Goal: Find contact information: Find contact information

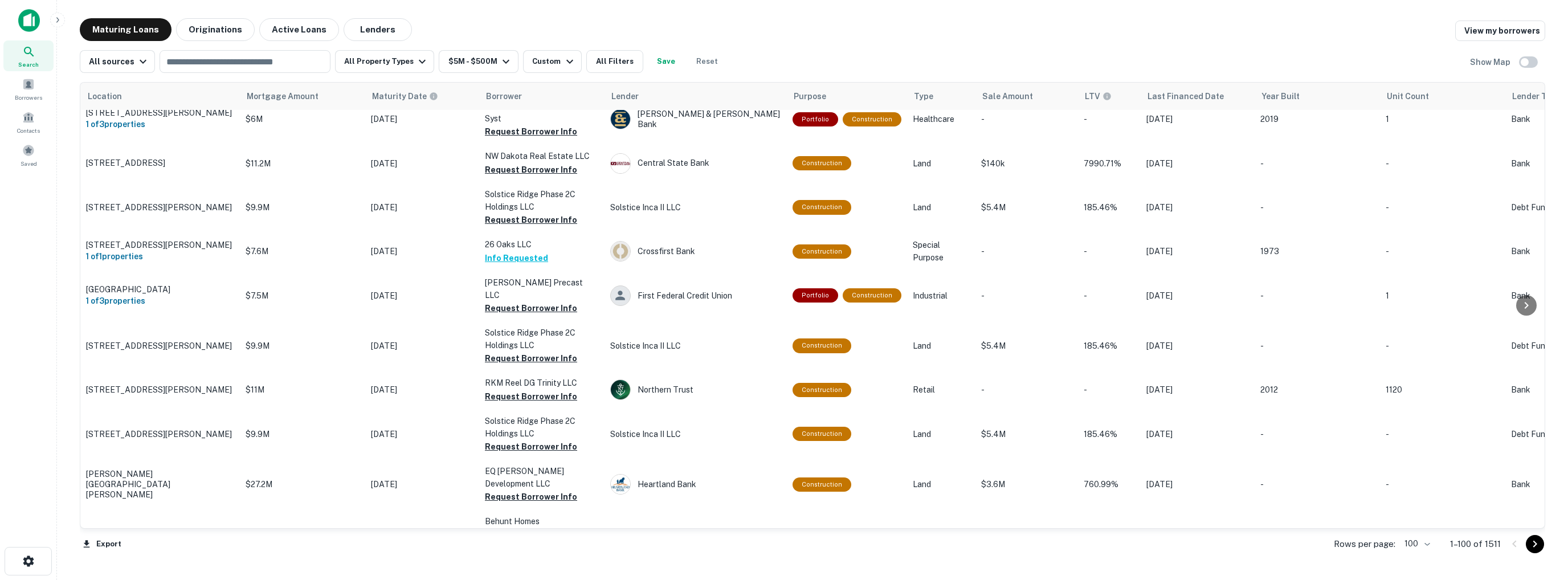
scroll to position [1710, 0]
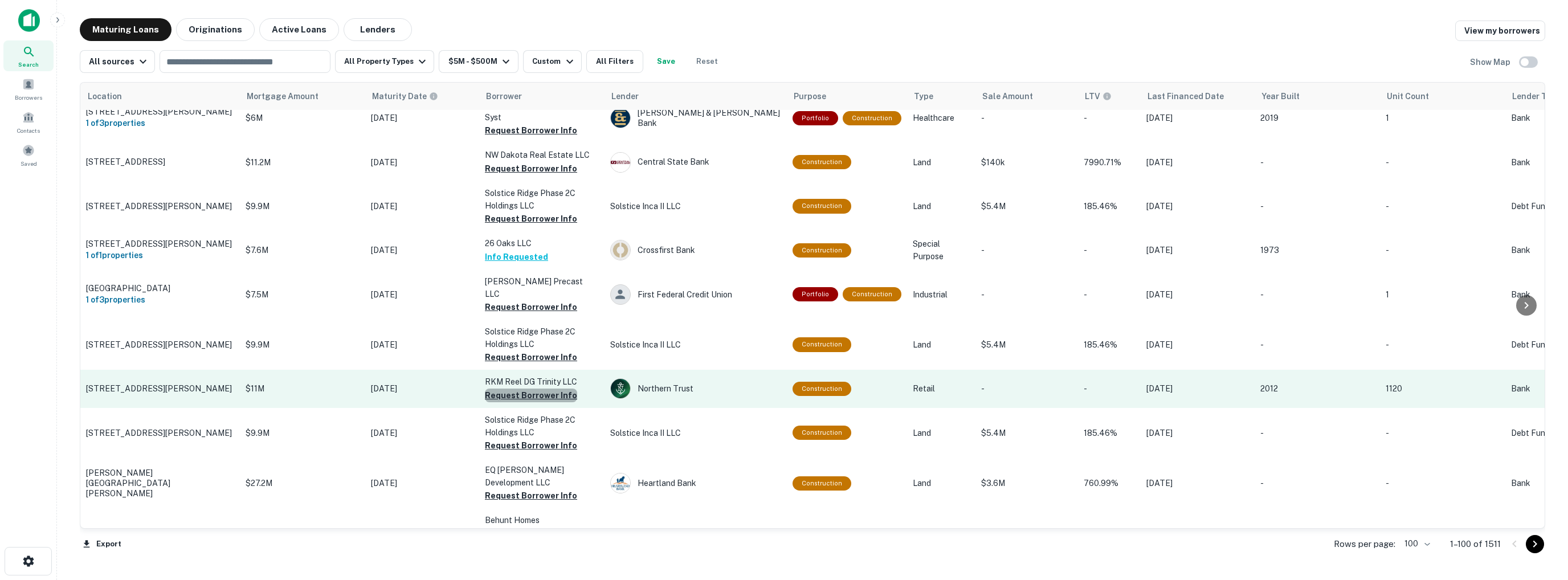
click at [482, 388] on button "Request Borrower Info" at bounding box center [531, 395] width 93 height 14
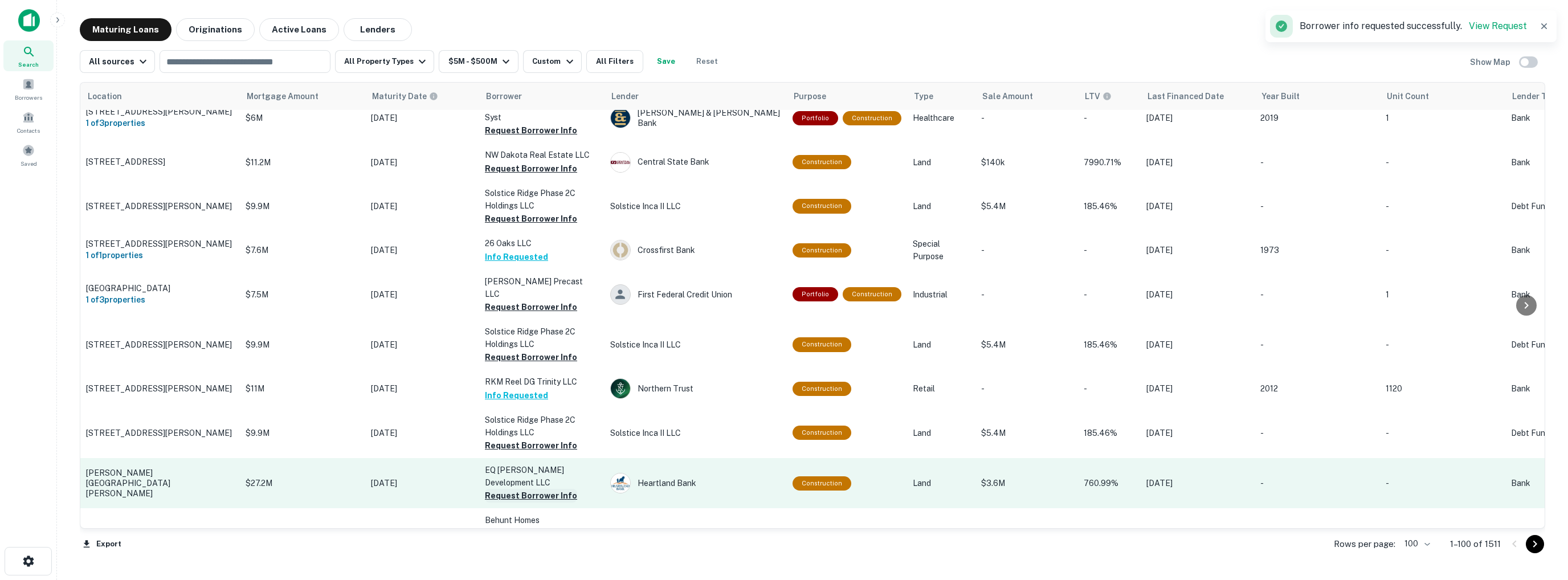
click at [482, 455] on button "Request Borrower Info" at bounding box center [531, 496] width 93 height 14
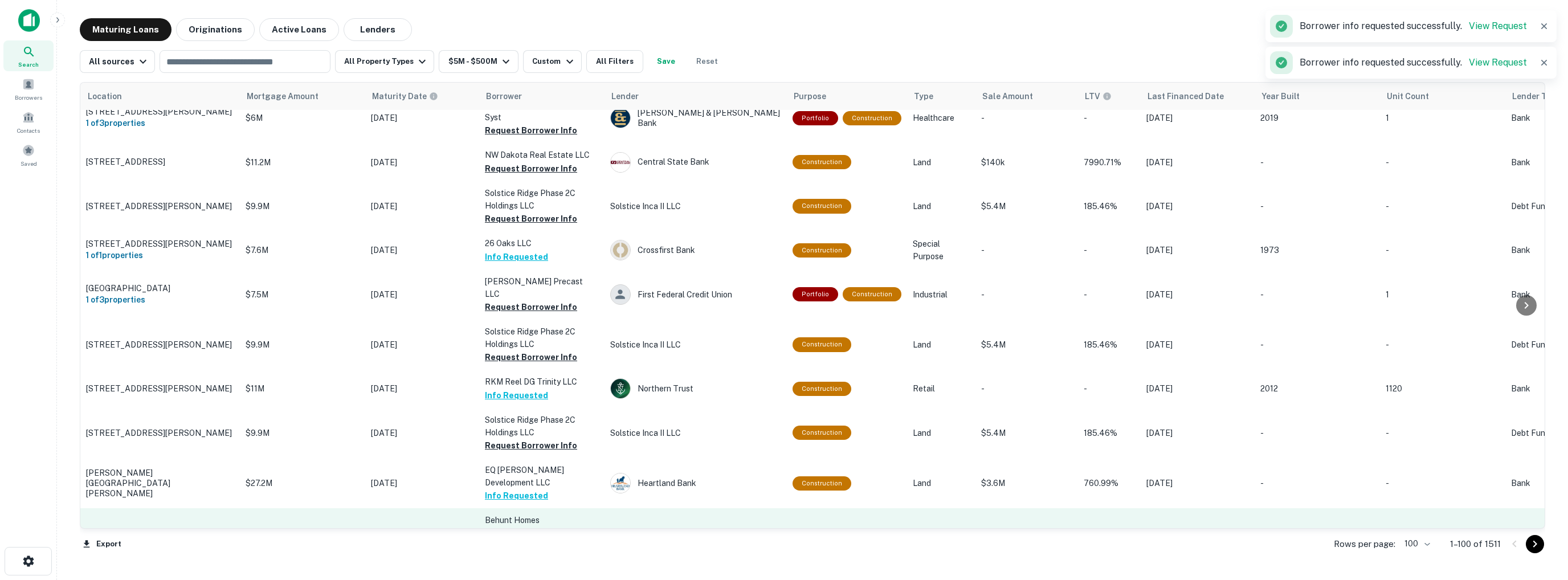
click at [482, 455] on button "Request Borrower Info" at bounding box center [531, 559] width 93 height 14
click at [482, 455] on td "Behunt Homes [GEOGRAPHIC_DATA]-durham LLC Request Borrower Info" at bounding box center [542, 540] width 126 height 63
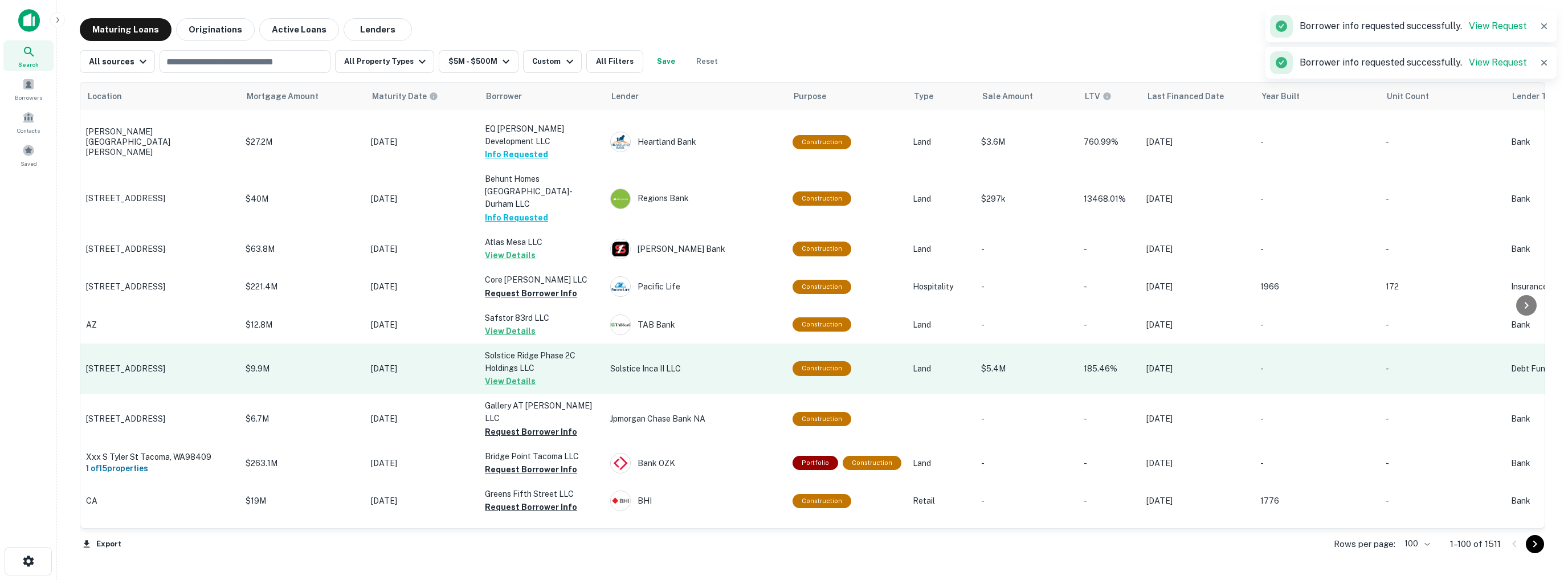
scroll to position [2053, 0]
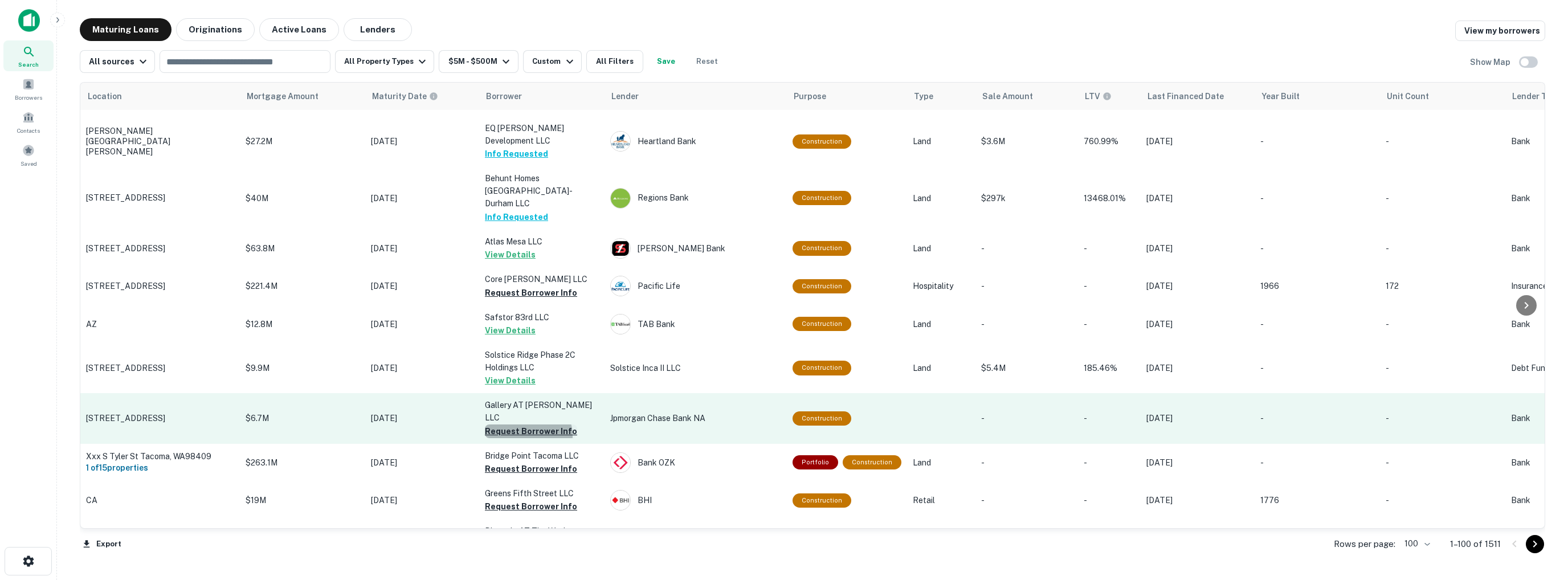
click at [482, 424] on button "Request Borrower Info" at bounding box center [531, 431] width 93 height 14
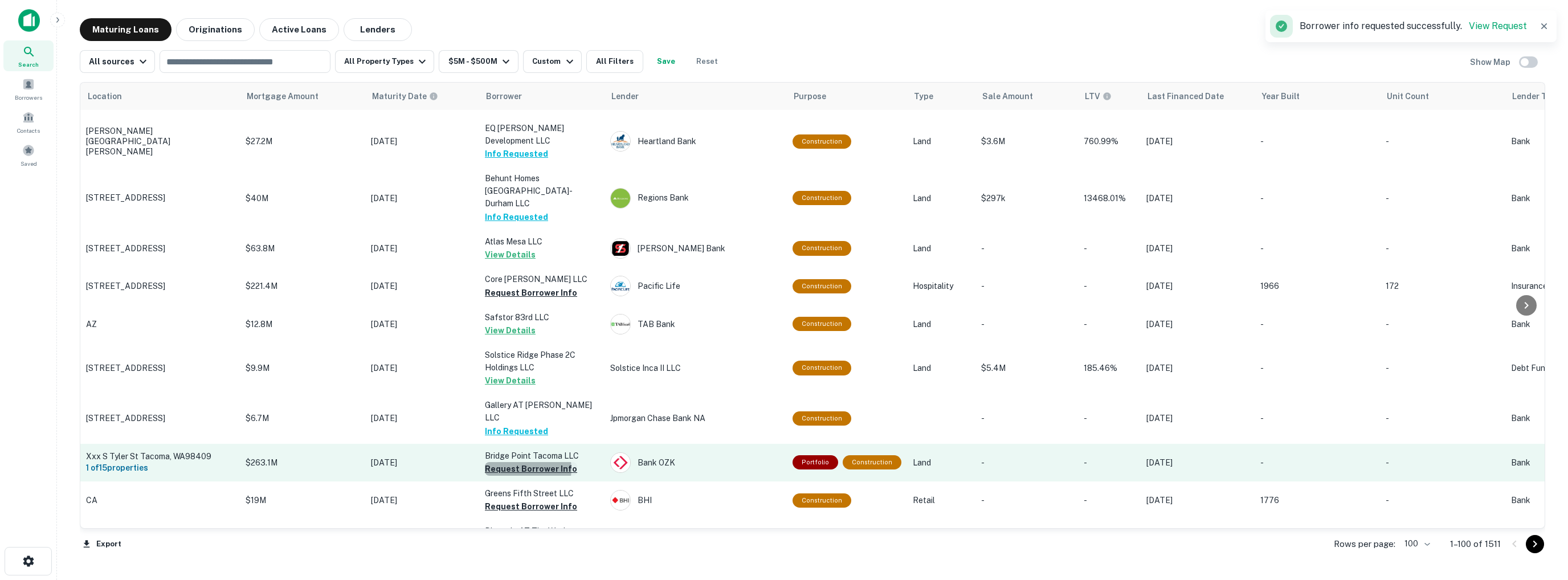
click at [482, 455] on button "Request Borrower Info" at bounding box center [531, 469] width 93 height 14
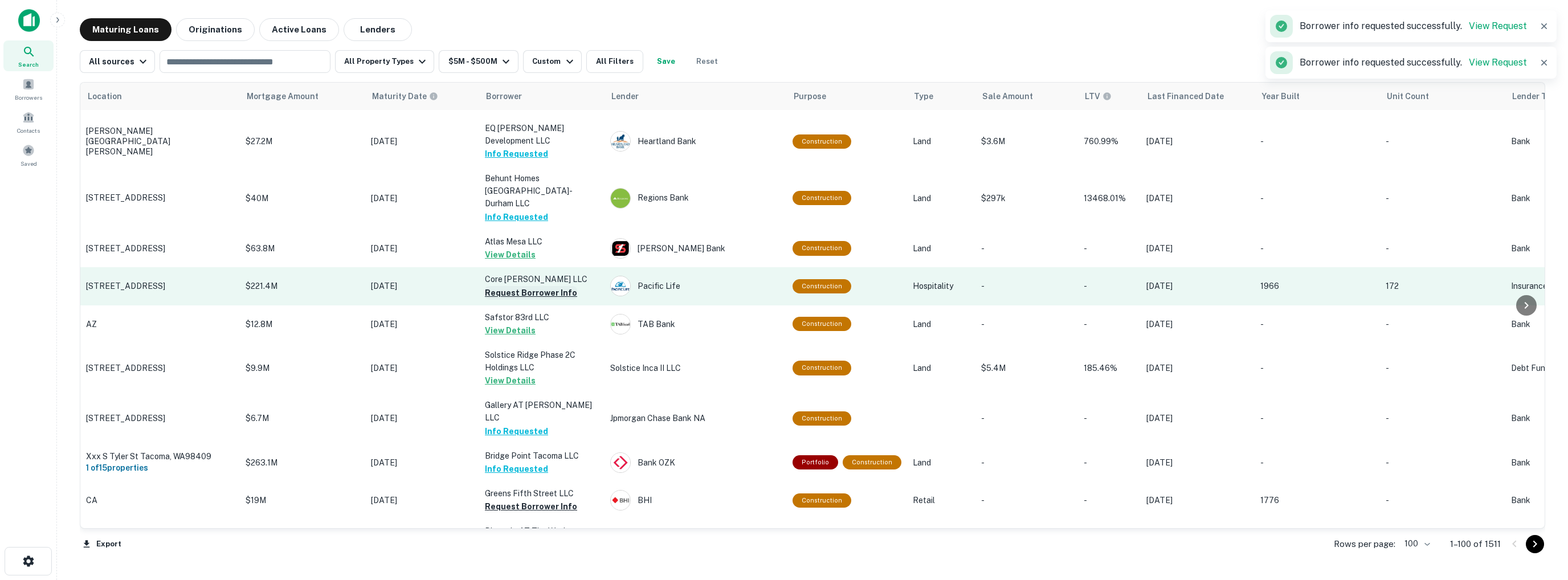
click at [482, 287] on button "Request Borrower Info" at bounding box center [531, 293] width 93 height 14
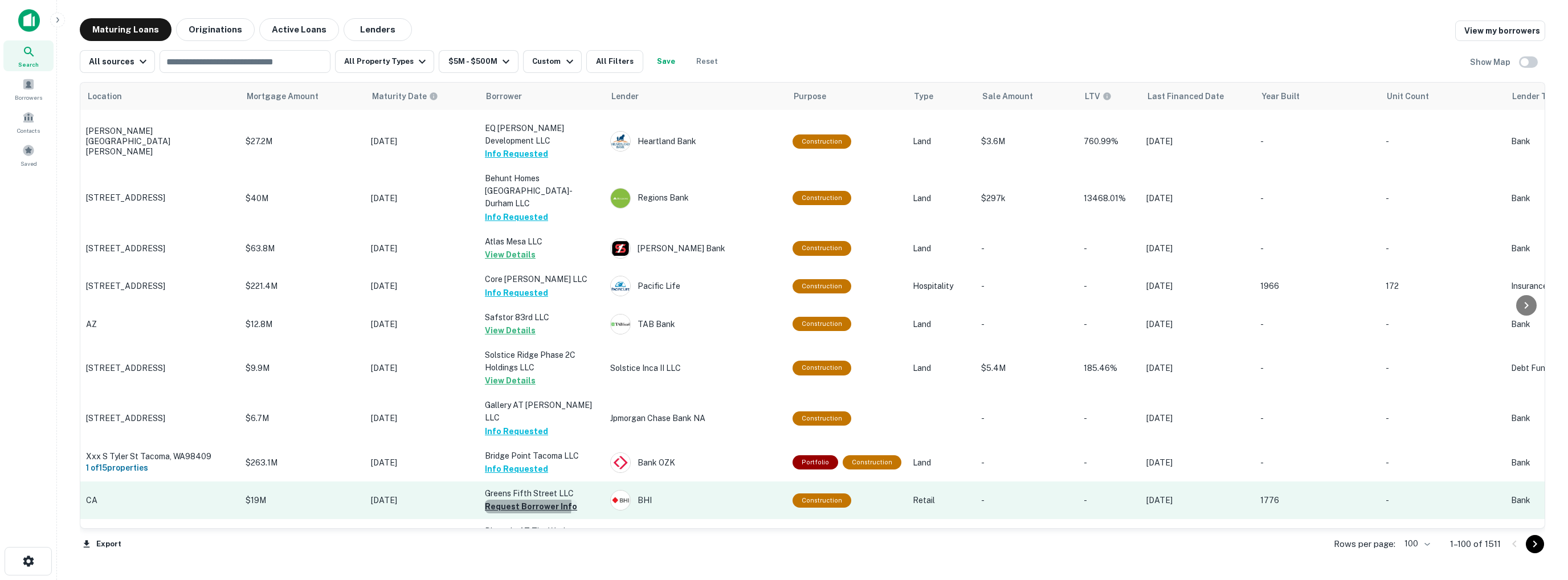
click at [482, 455] on button "Request Borrower Info" at bounding box center [531, 507] width 93 height 14
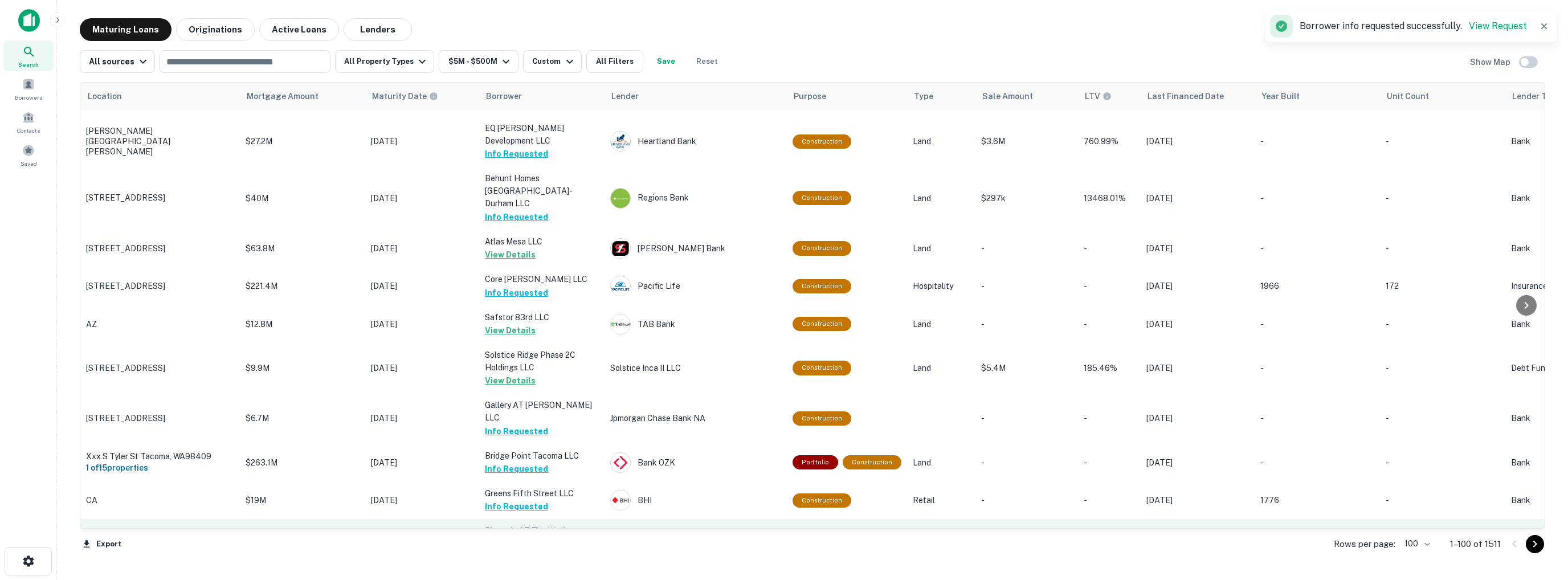
click at [482, 455] on button "Request Borrower Info" at bounding box center [531, 558] width 93 height 14
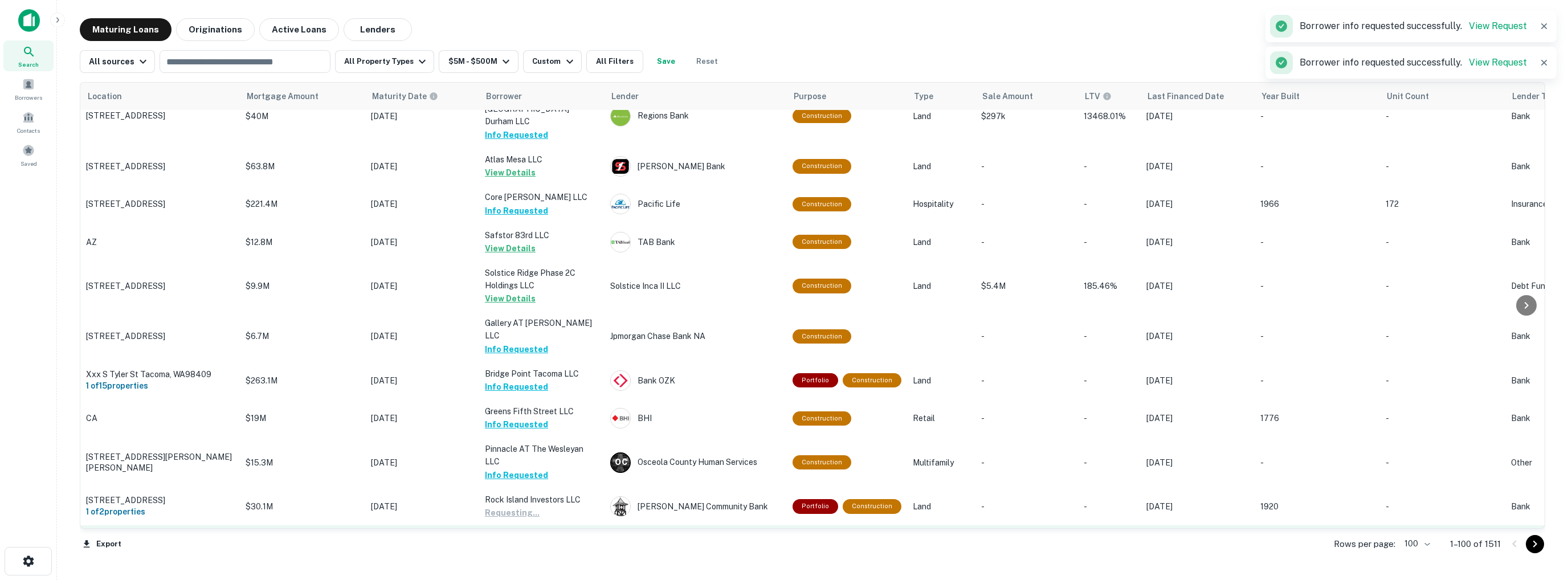
scroll to position [2166, 0]
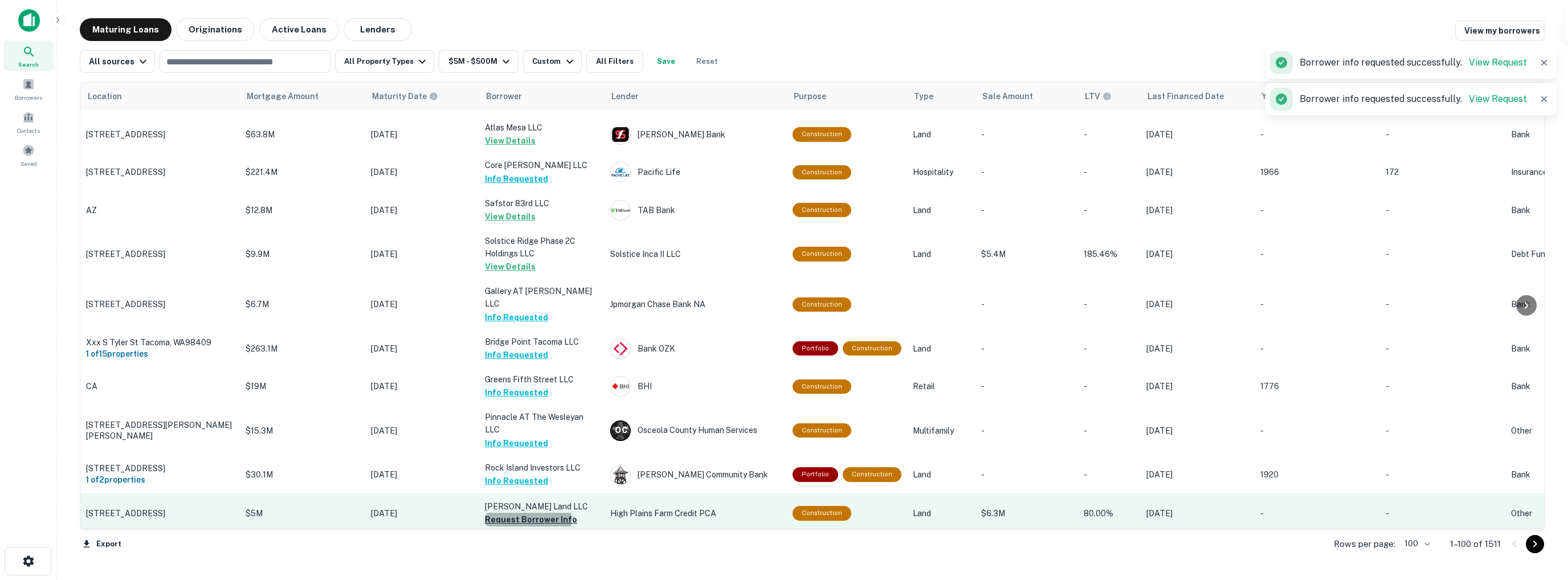
click at [482, 455] on button "Request Borrower Info" at bounding box center [531, 520] width 93 height 14
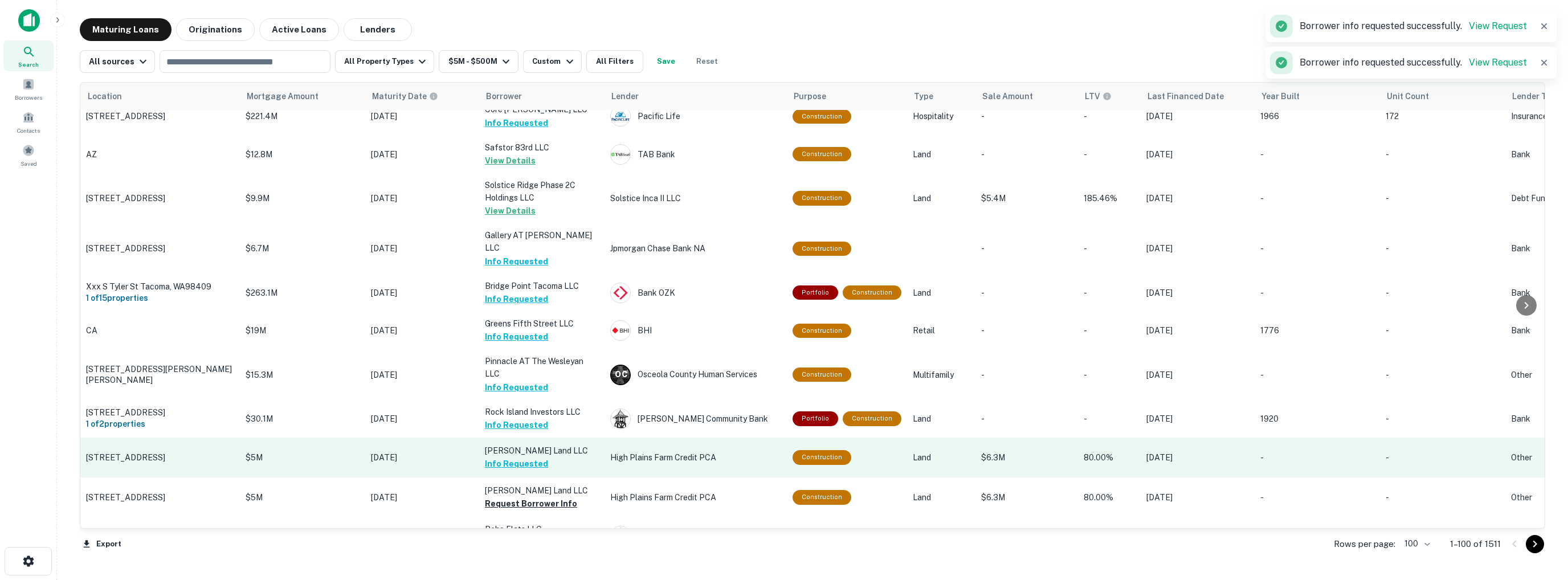
scroll to position [2223, 0]
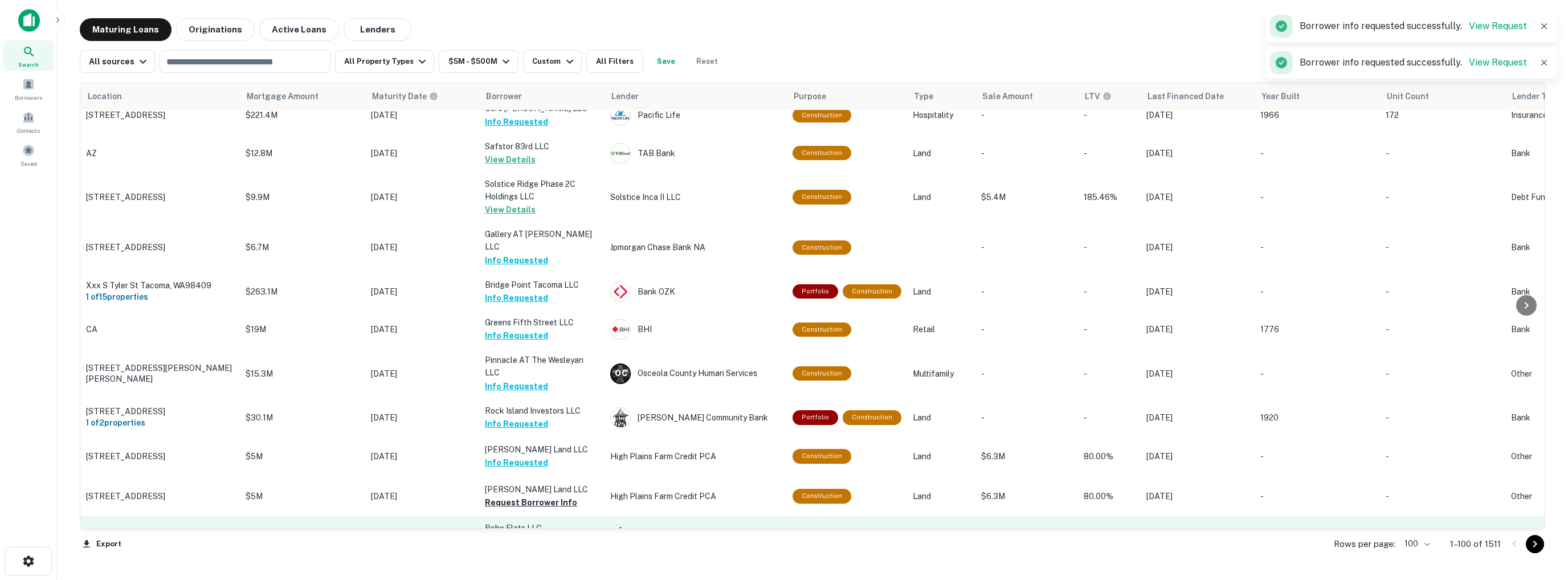
click at [482, 455] on button "Request Borrower Info" at bounding box center [531, 542] width 93 height 14
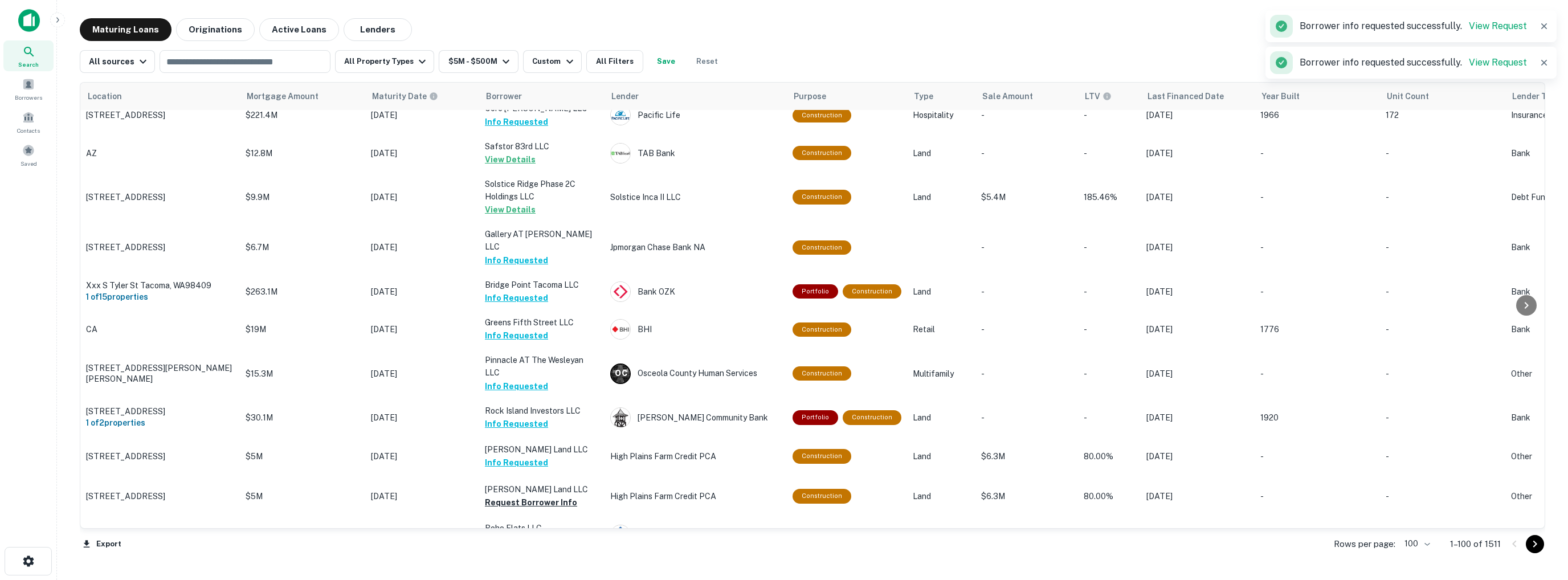
click at [482, 455] on button "Request Borrower Info" at bounding box center [531, 580] width 93 height 14
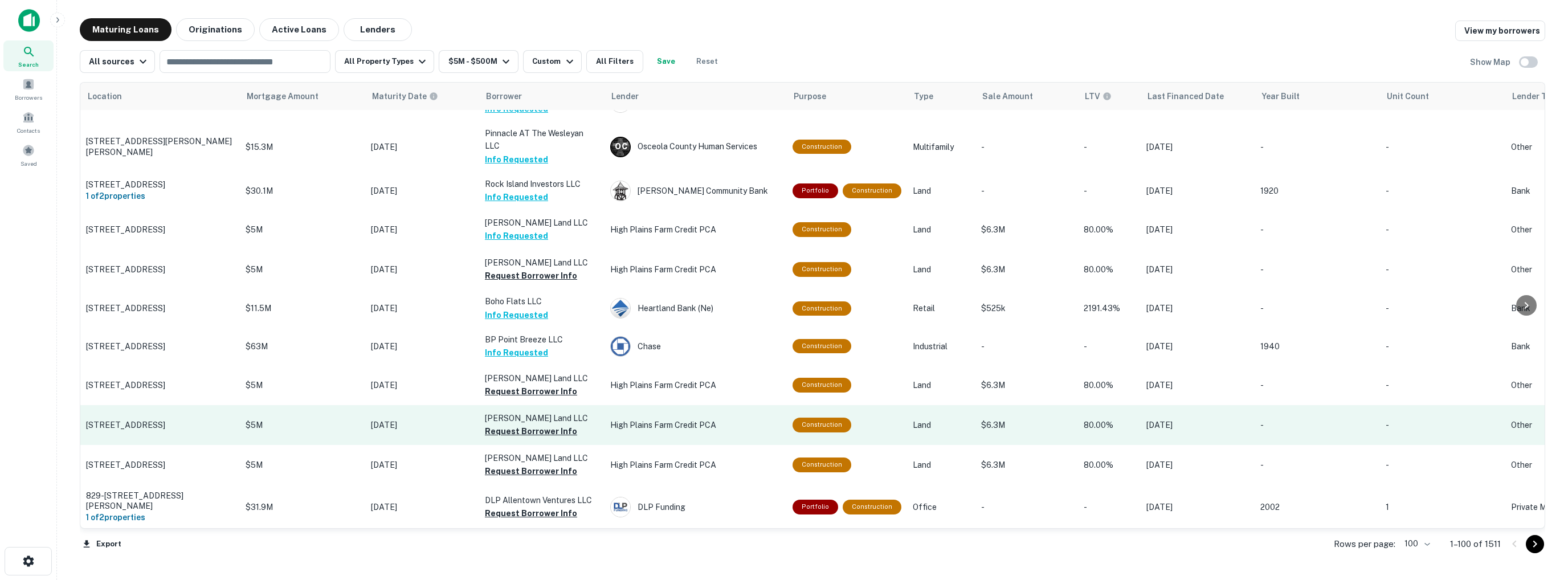
scroll to position [2452, 0]
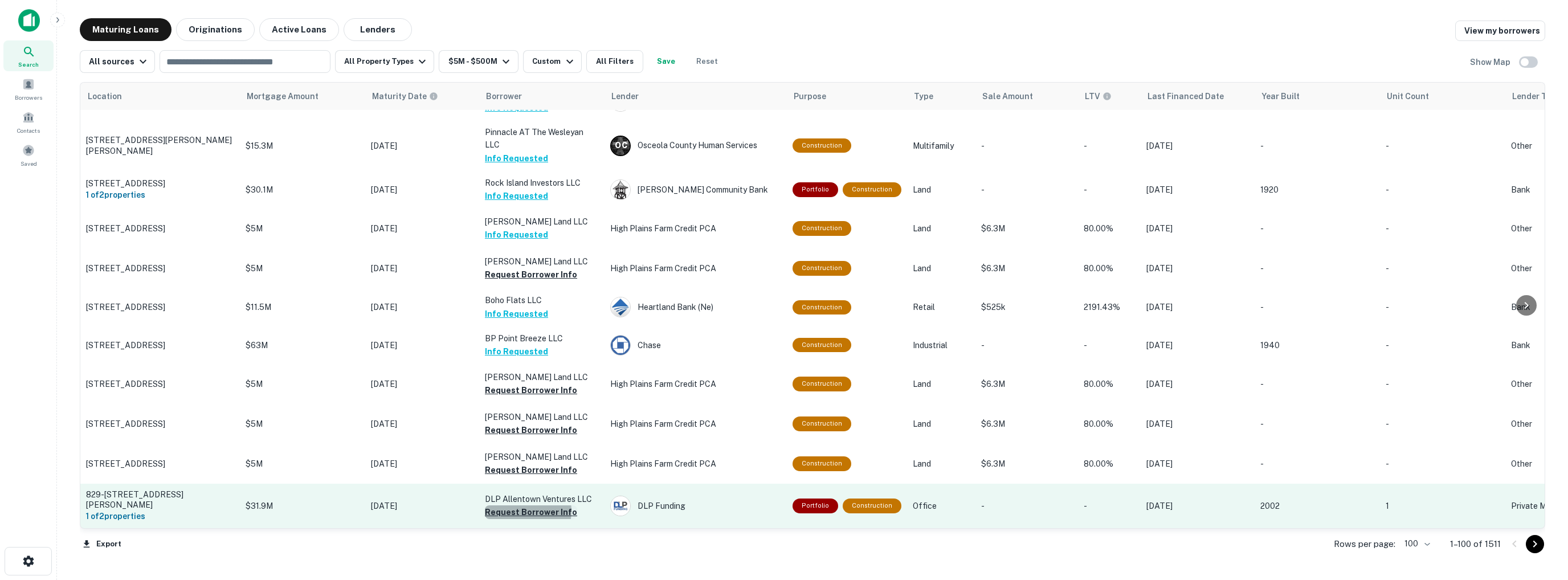
click at [482, 455] on button "Request Borrower Info" at bounding box center [531, 513] width 93 height 14
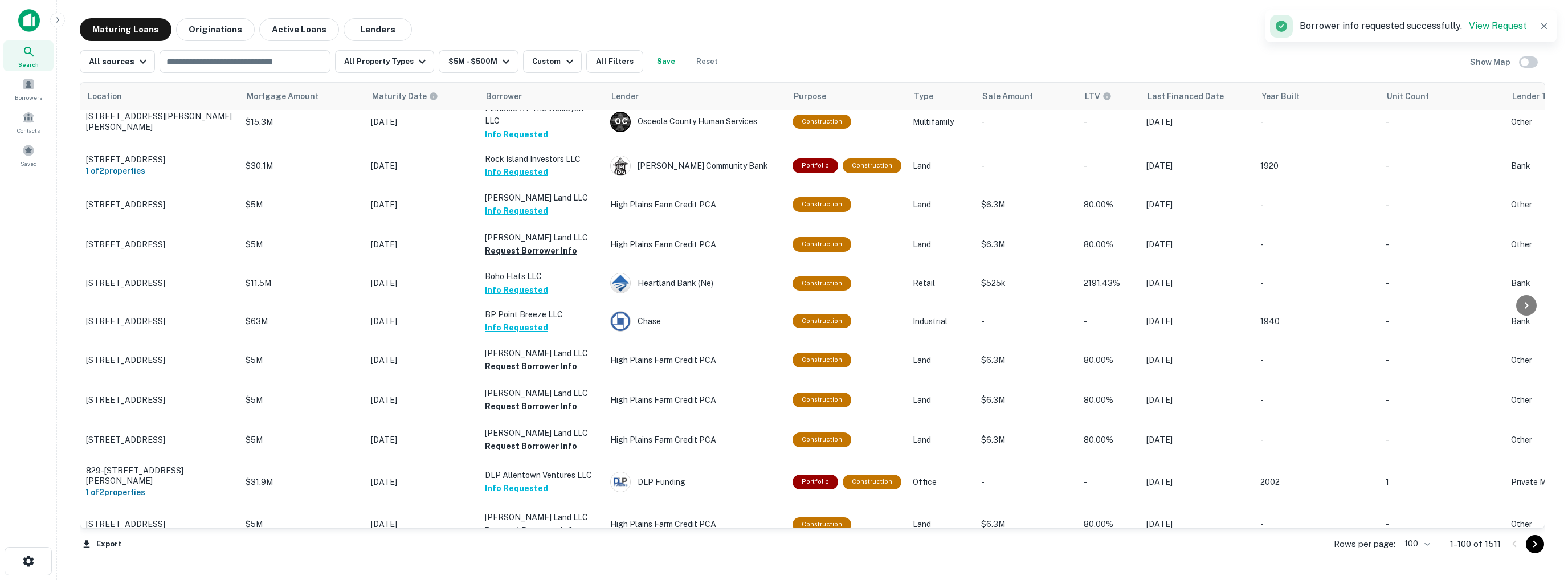
scroll to position [2508, 0]
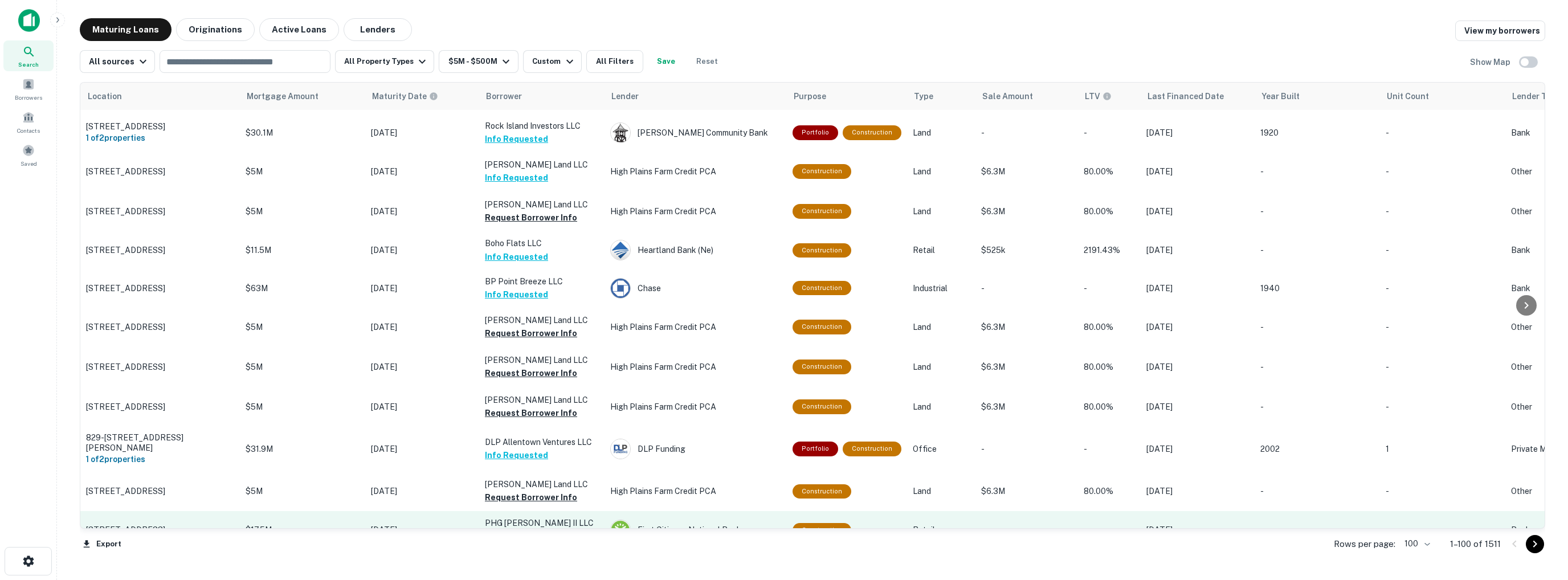
click at [482, 455] on button "Request Borrower Info" at bounding box center [531, 537] width 93 height 14
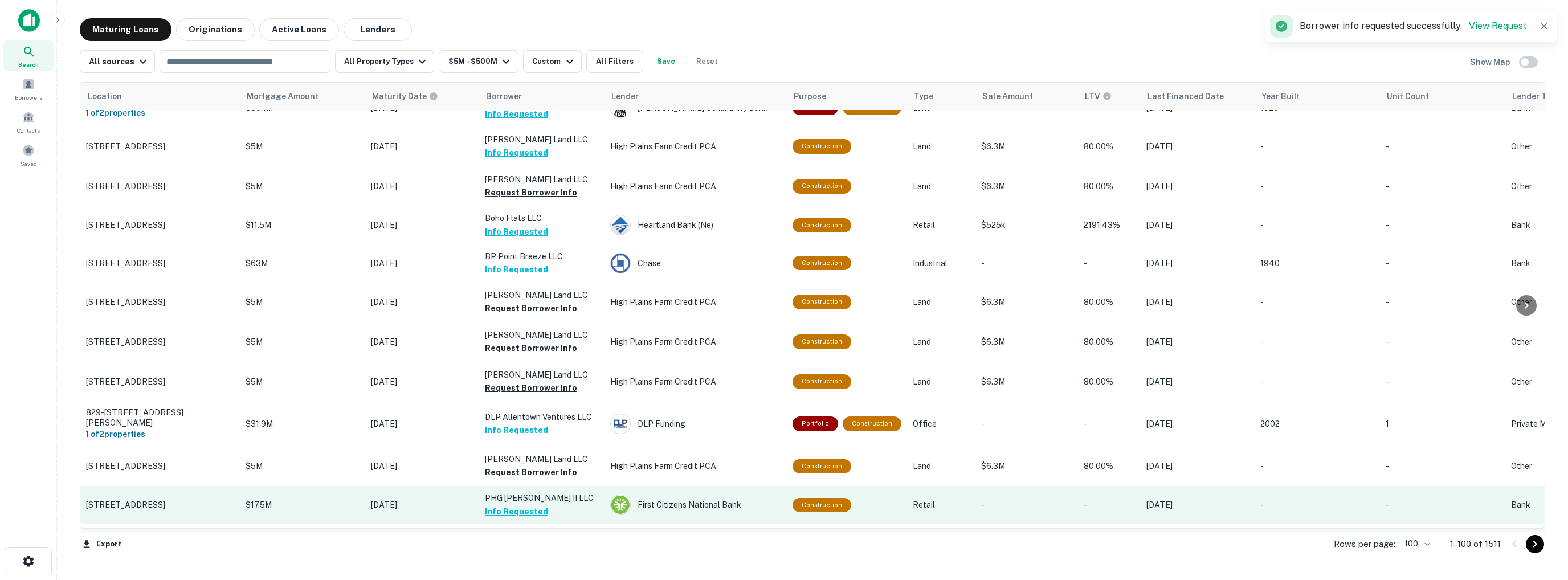
scroll to position [2565, 0]
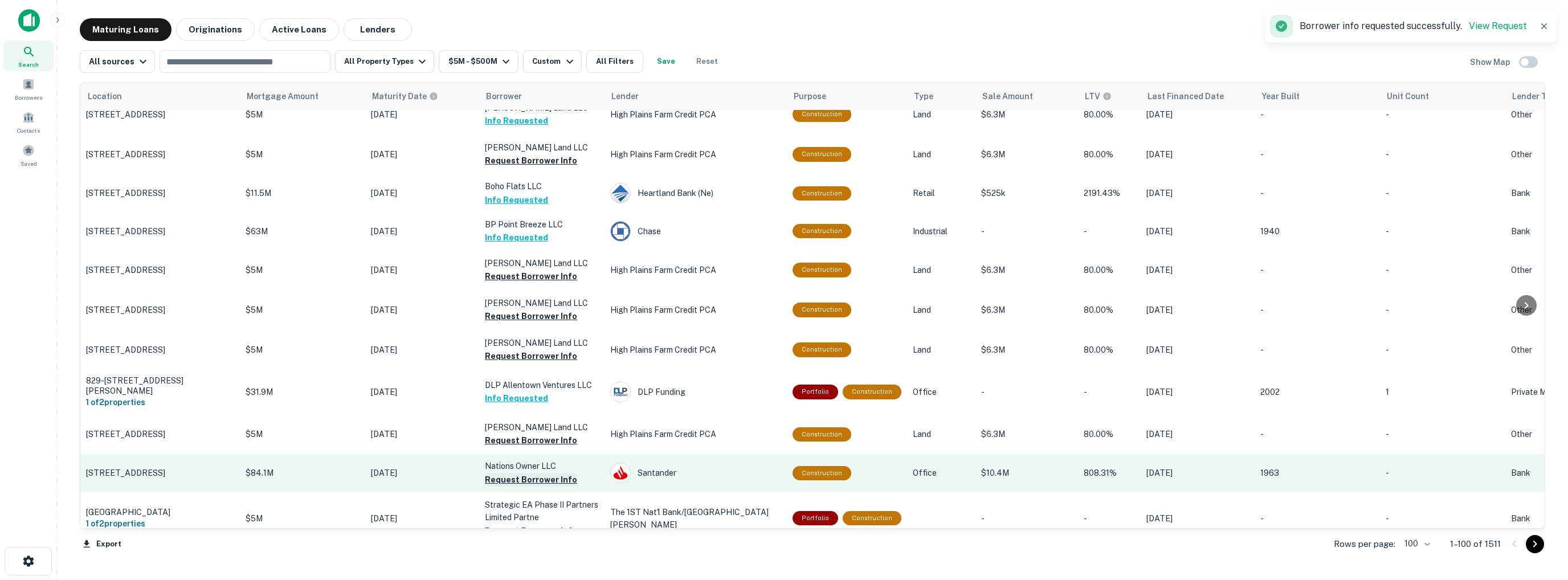
click at [482, 455] on button "Request Borrower Info" at bounding box center [531, 480] width 93 height 14
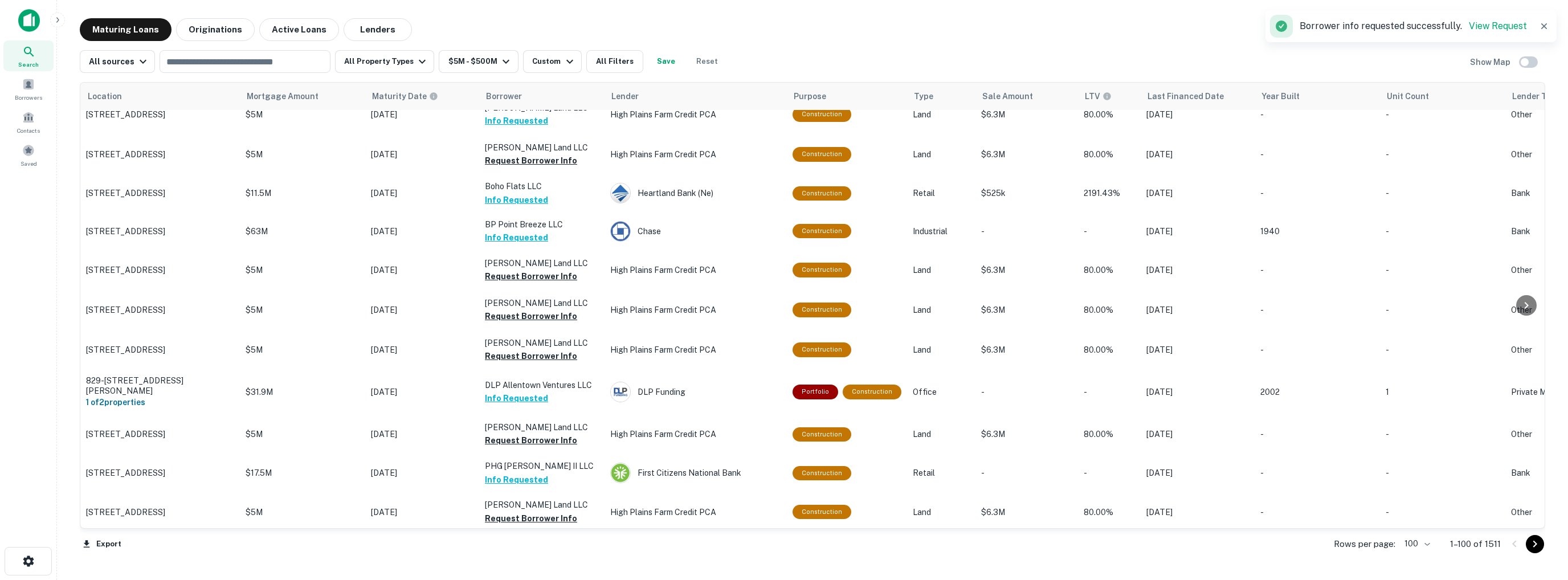
click at [482, 455] on button "Request Borrower Info" at bounding box center [531, 570] width 93 height 14
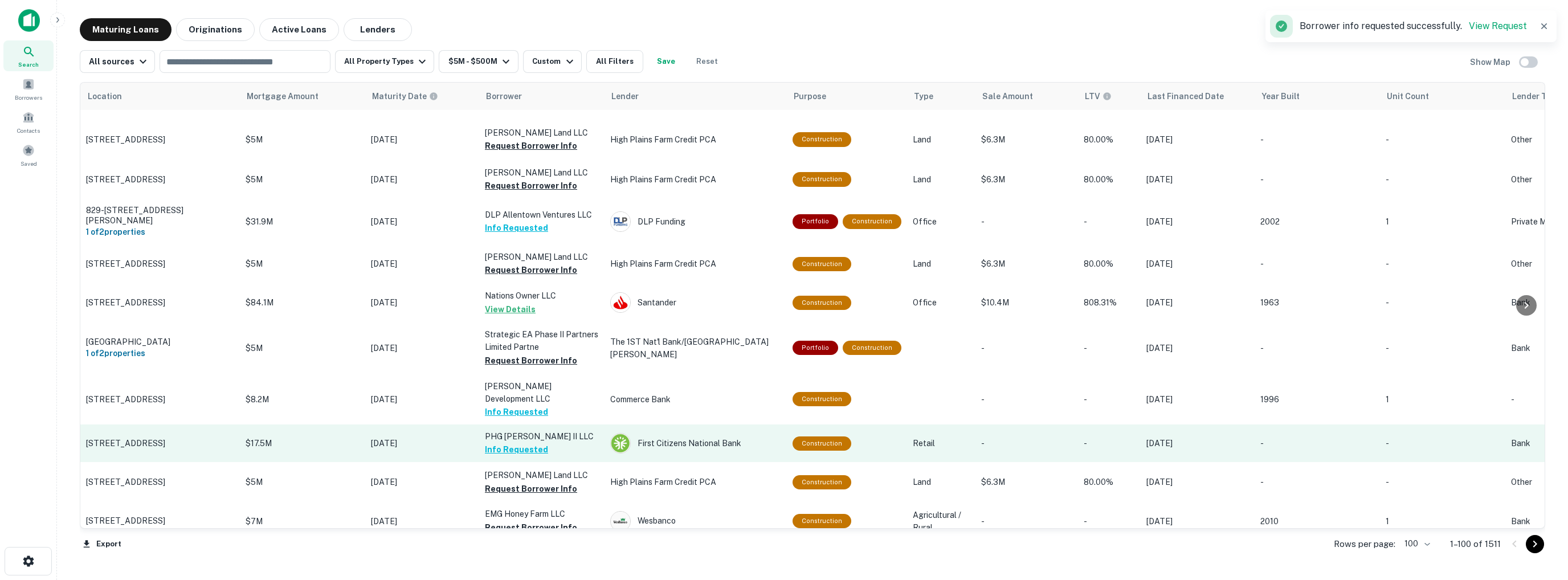
scroll to position [2737, 0]
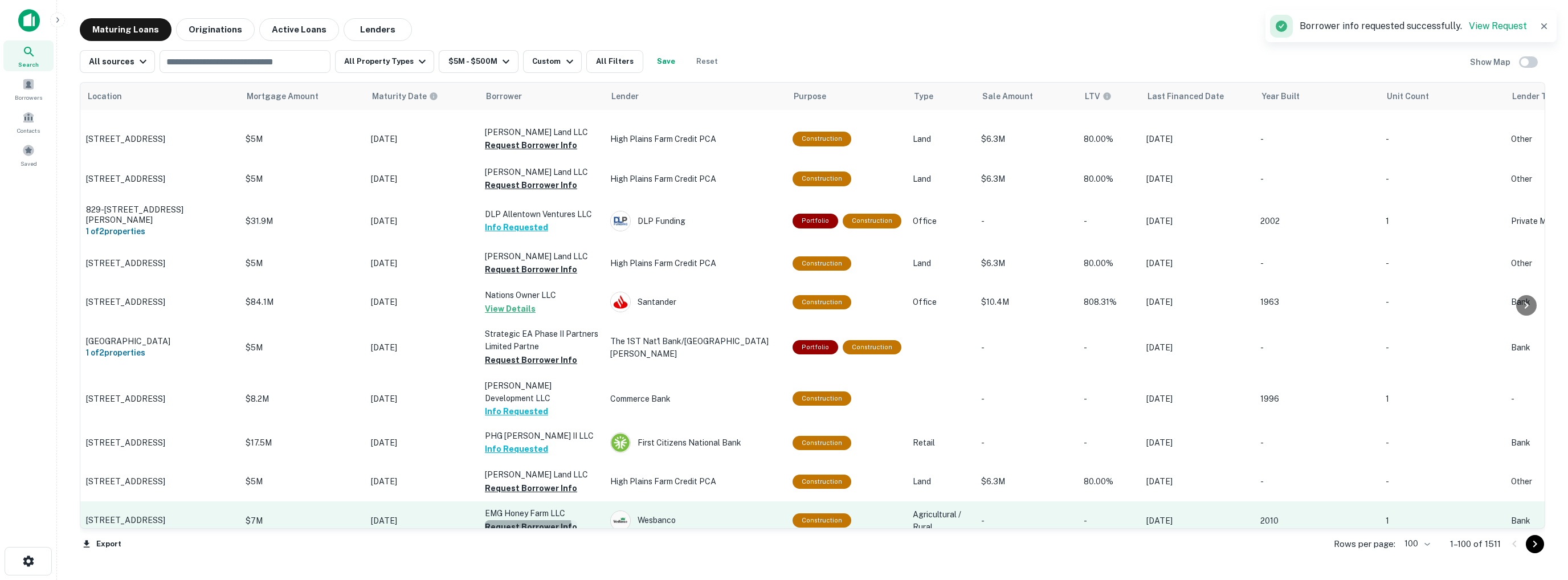
click at [482, 455] on button "Request Borrower Info" at bounding box center [531, 527] width 93 height 14
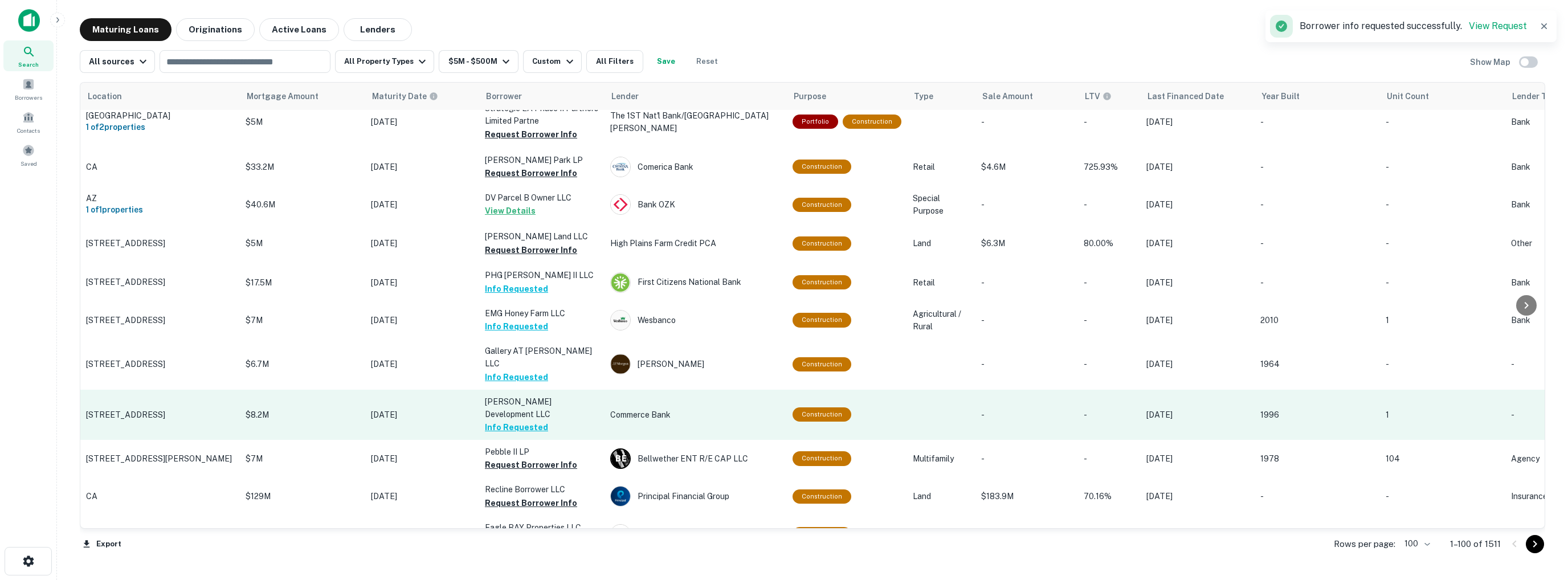
scroll to position [2964, 0]
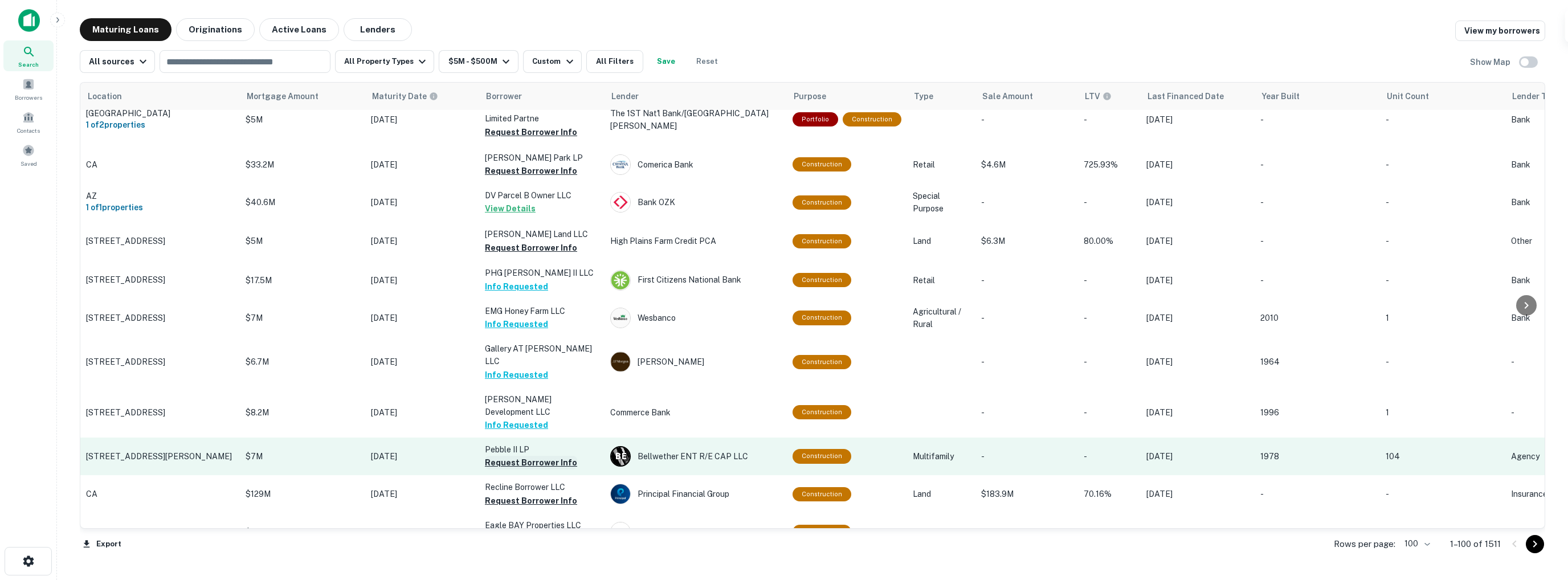
click at [482, 455] on button "Request Borrower Info" at bounding box center [531, 463] width 93 height 14
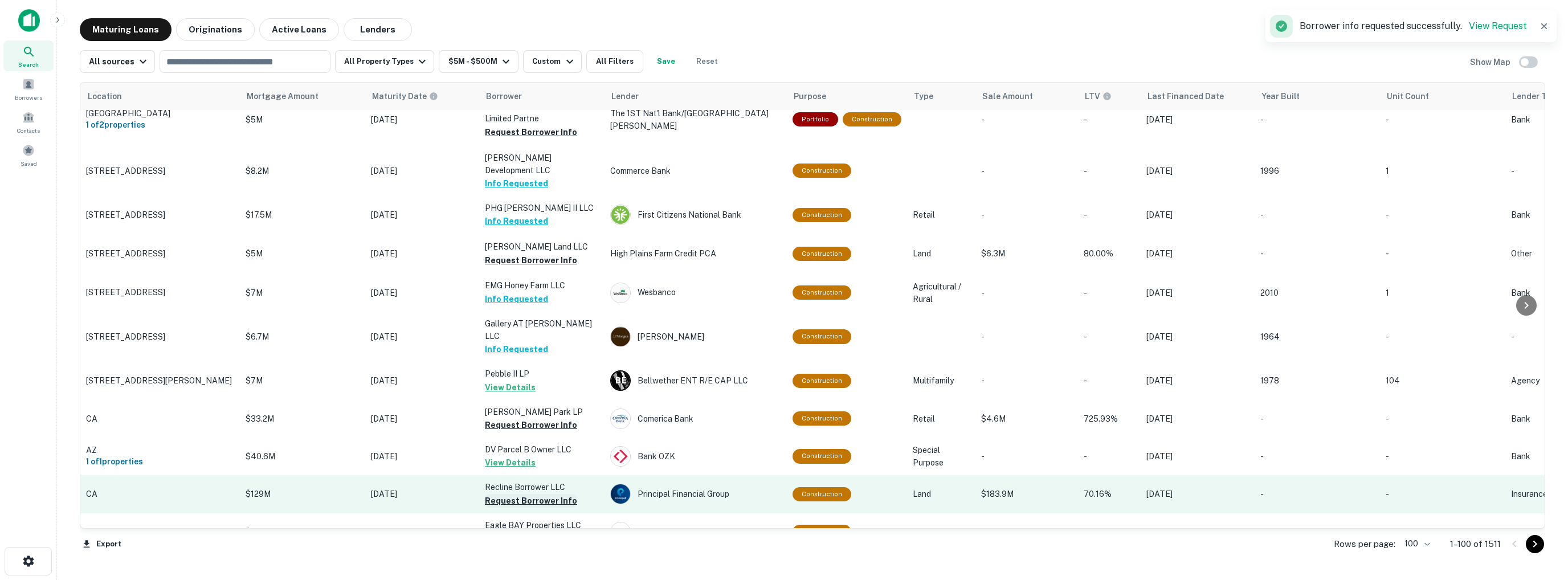
scroll to position [2967, 0]
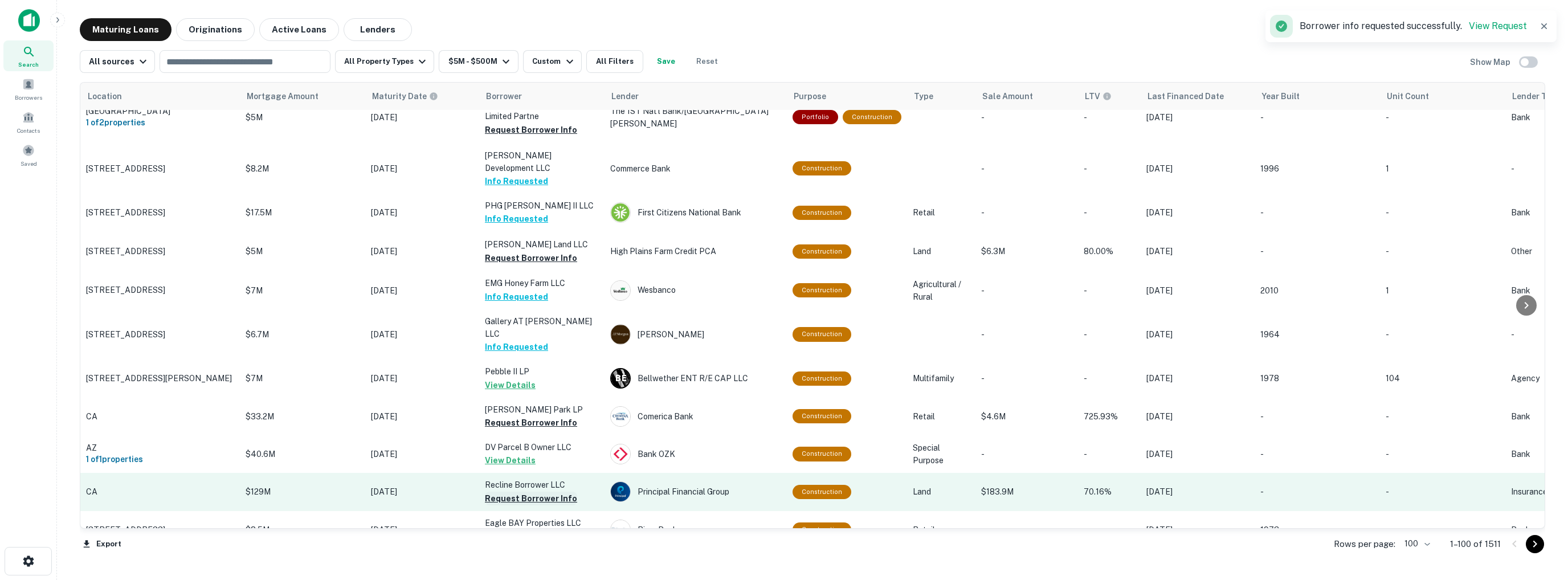
click at [482, 455] on button "Request Borrower Info" at bounding box center [531, 499] width 93 height 14
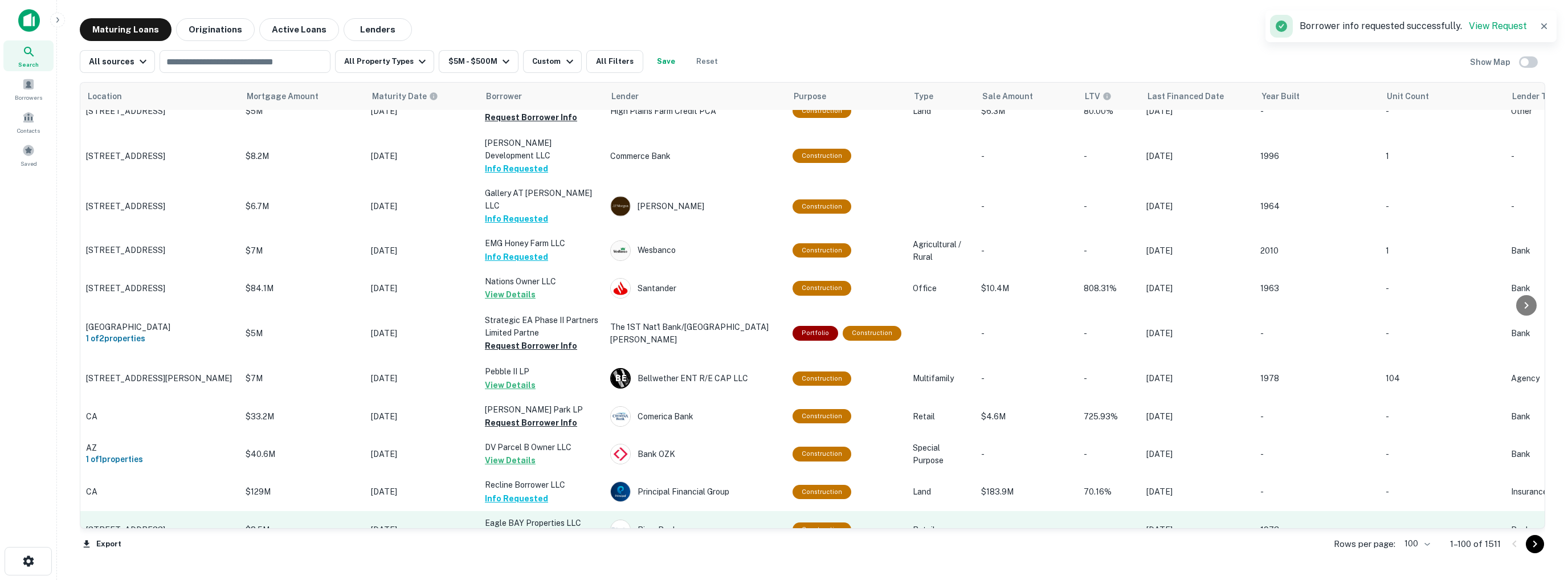
click at [482, 455] on button "Request Borrower Info" at bounding box center [531, 536] width 93 height 14
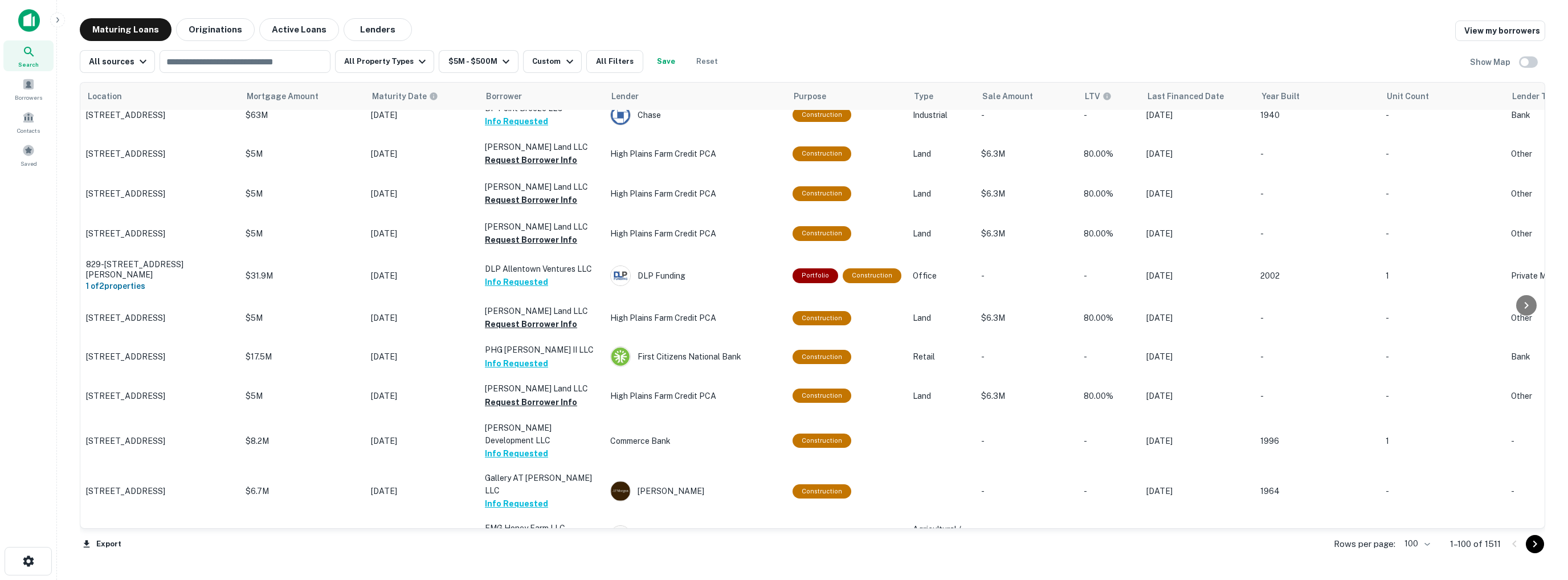
scroll to position [2682, 0]
